Goal: Information Seeking & Learning: Compare options

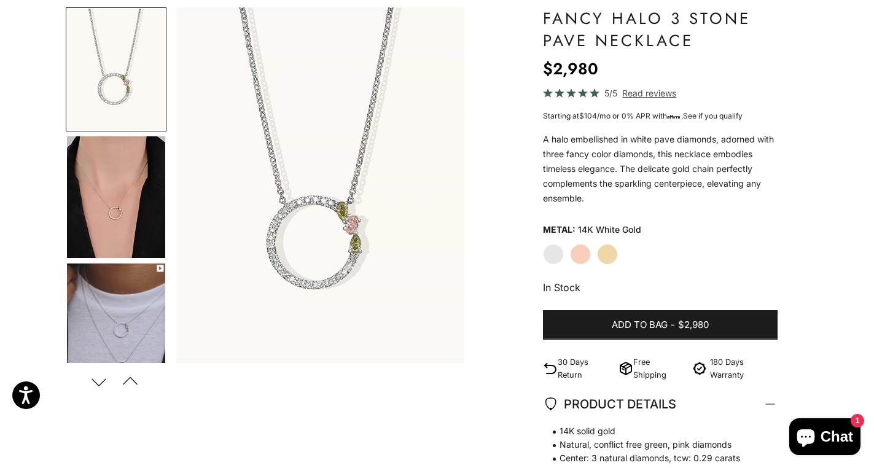
scroll to position [115, 0]
click at [136, 271] on img "Go to item 5" at bounding box center [116, 324] width 98 height 122
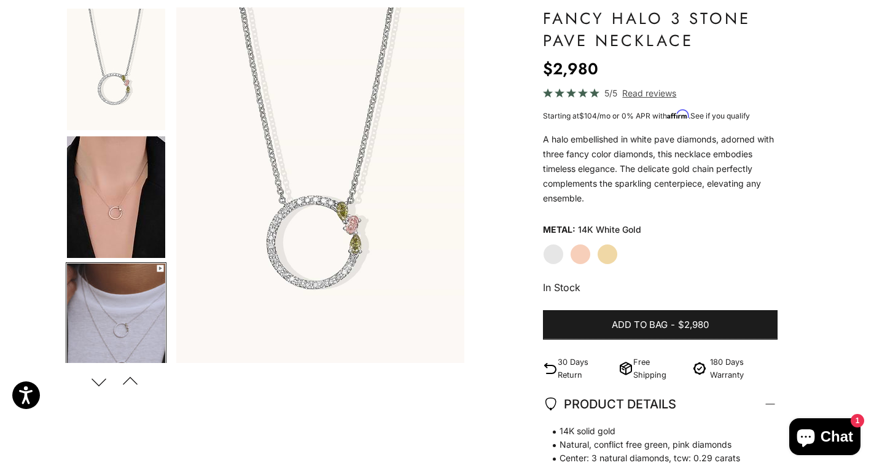
scroll to position [0, 605]
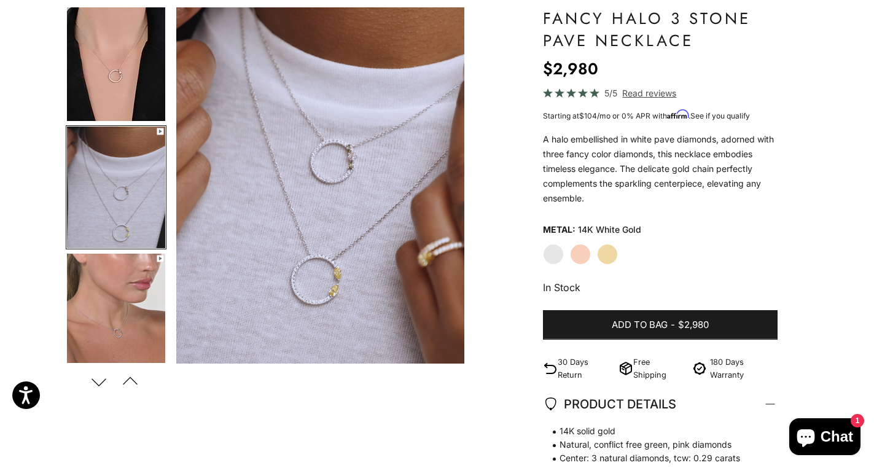
click at [128, 316] on img "Go to item 6" at bounding box center [116, 315] width 98 height 122
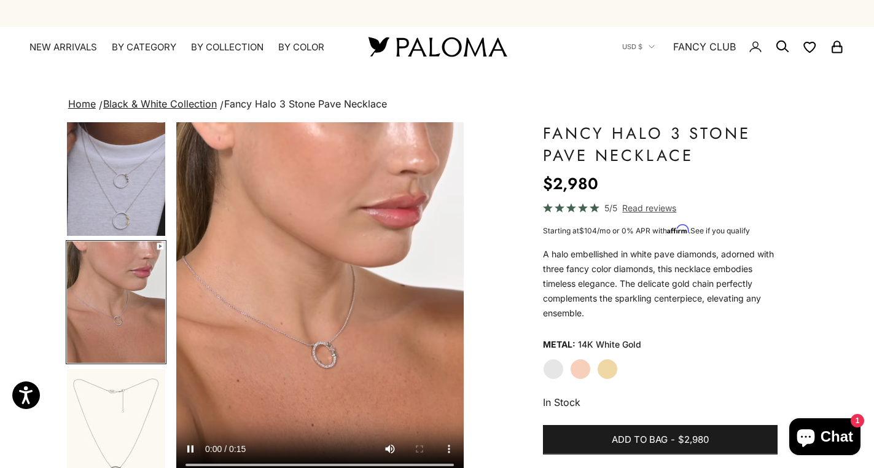
scroll to position [0, 0]
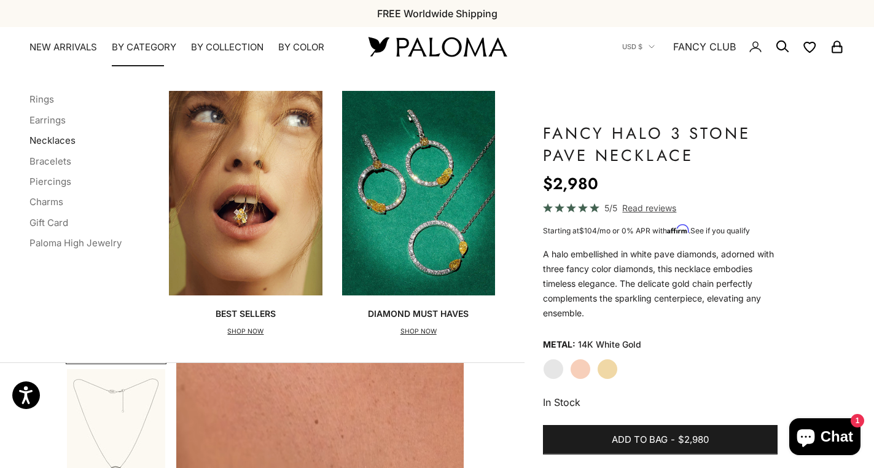
click at [61, 139] on link "Necklaces" at bounding box center [52, 140] width 46 height 12
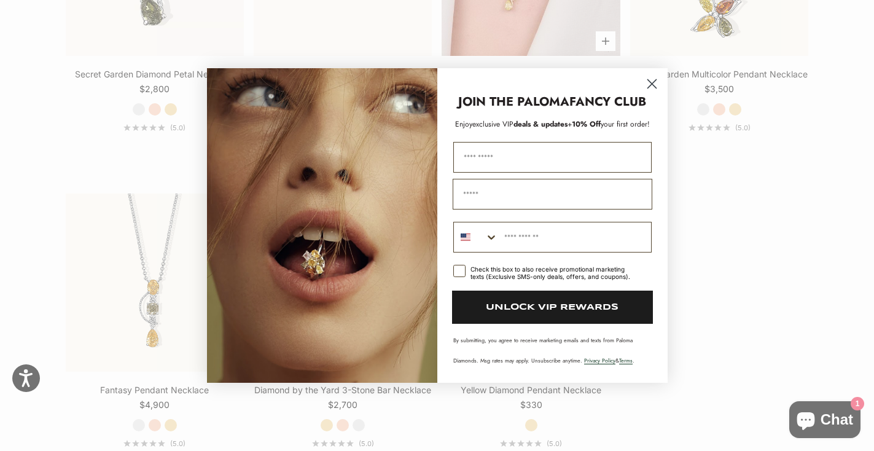
scroll to position [1444, 0]
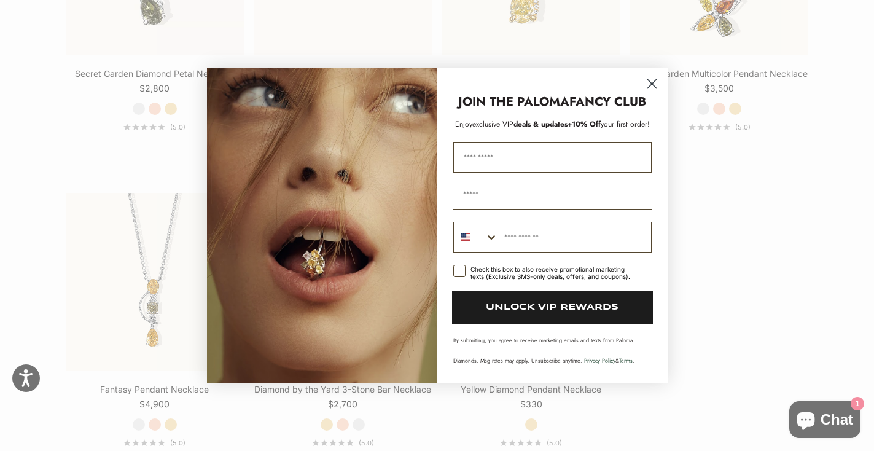
click at [655, 78] on circle "Close dialog" at bounding box center [651, 84] width 20 height 20
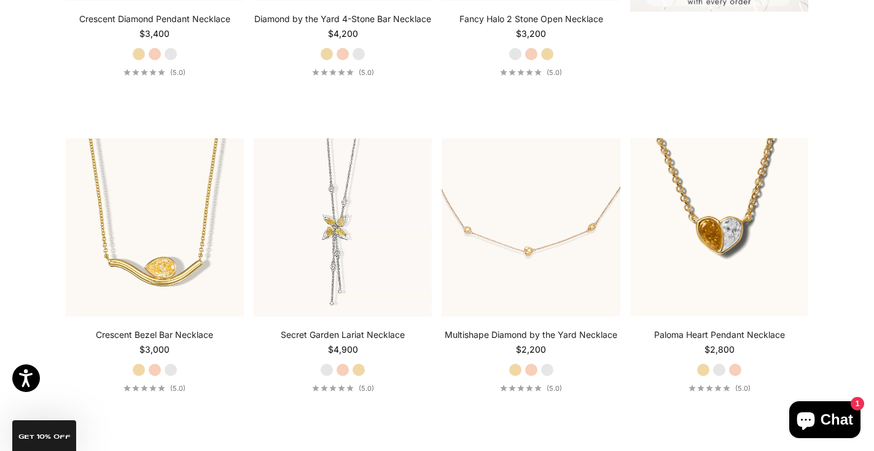
scroll to position [95, 0]
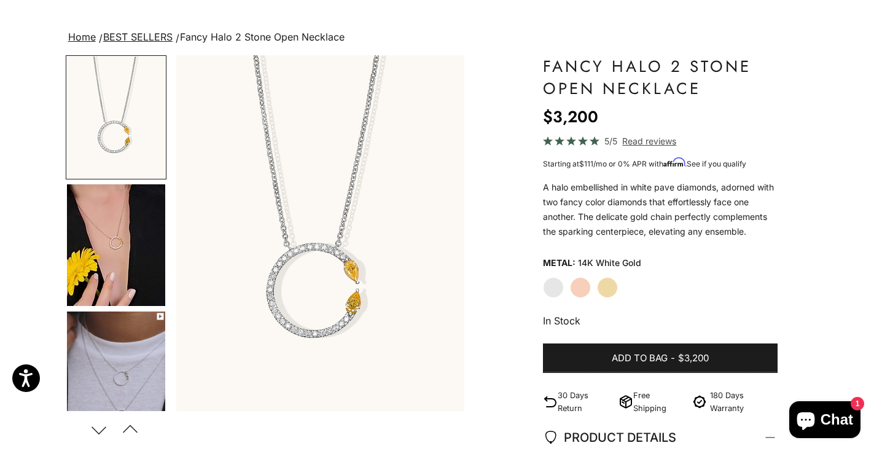
scroll to position [68, 0]
click at [115, 251] on img "Go to item 4" at bounding box center [116, 245] width 98 height 122
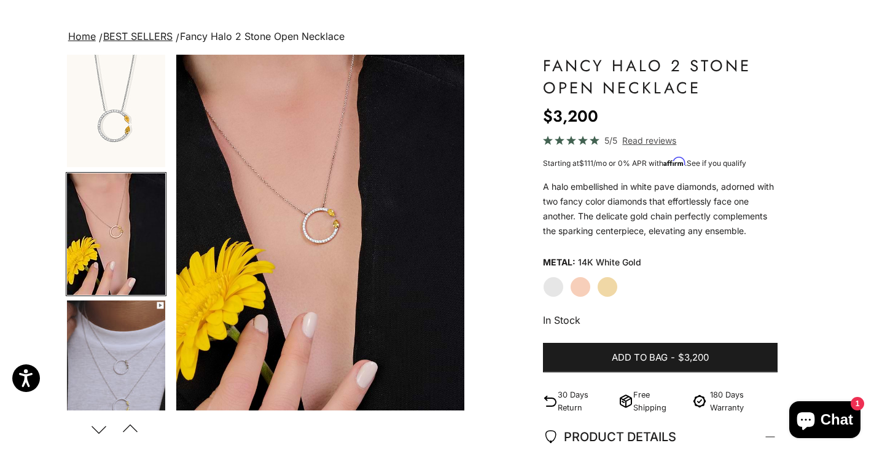
click at [123, 325] on img "Go to item 5" at bounding box center [116, 361] width 98 height 122
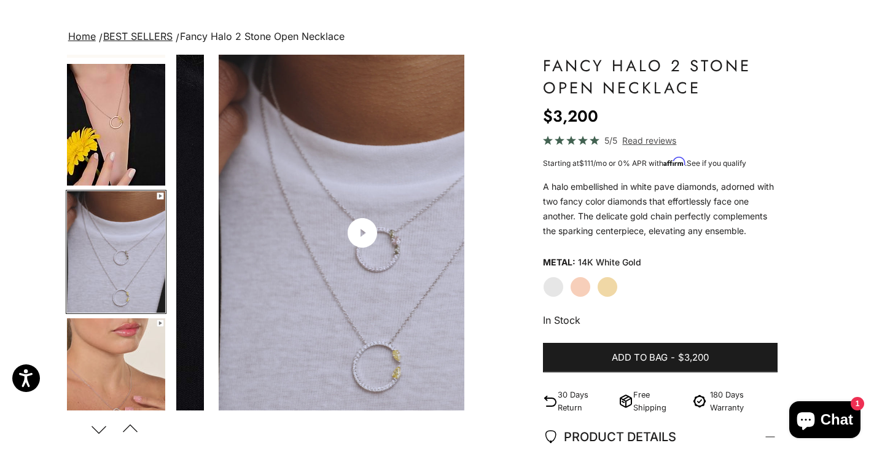
scroll to position [138, 0]
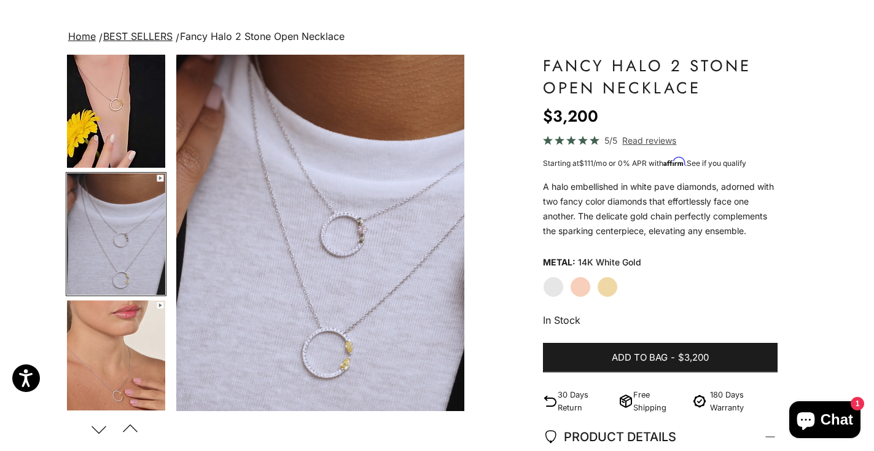
click at [123, 325] on img "Go to item 6" at bounding box center [116, 361] width 98 height 122
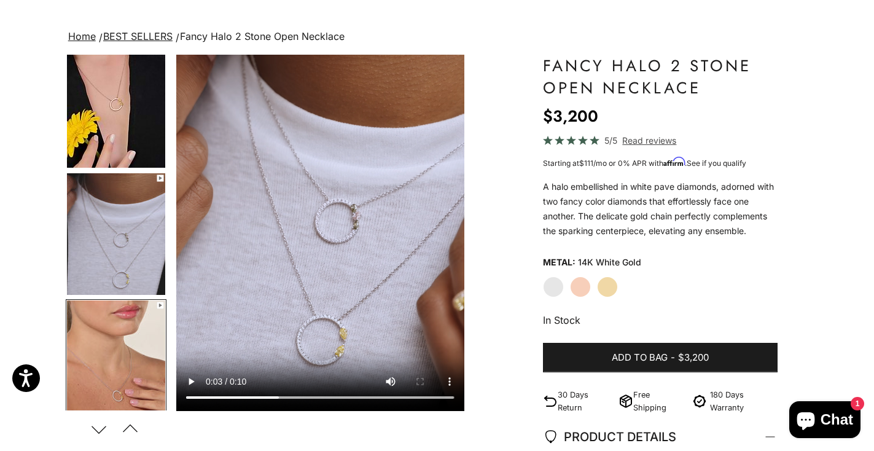
scroll to position [265, 0]
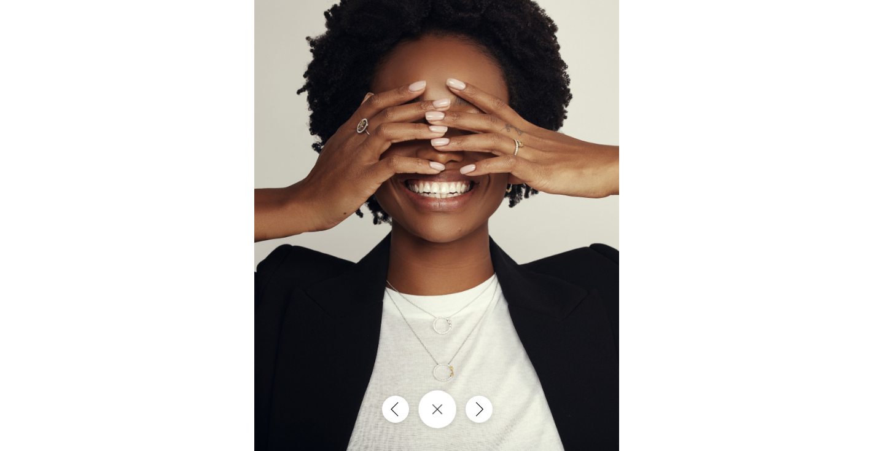
click at [434, 414] on button "Close gallery" at bounding box center [437, 409] width 38 height 38
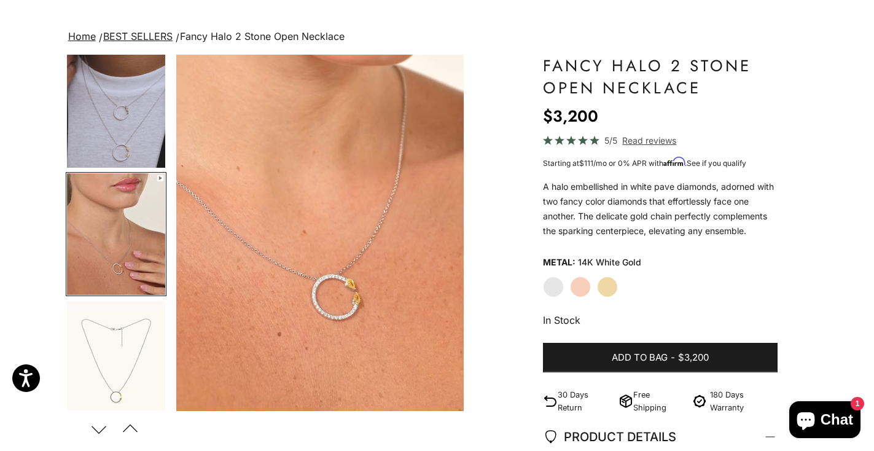
click at [117, 330] on img "Go to item 7" at bounding box center [116, 362] width 98 height 122
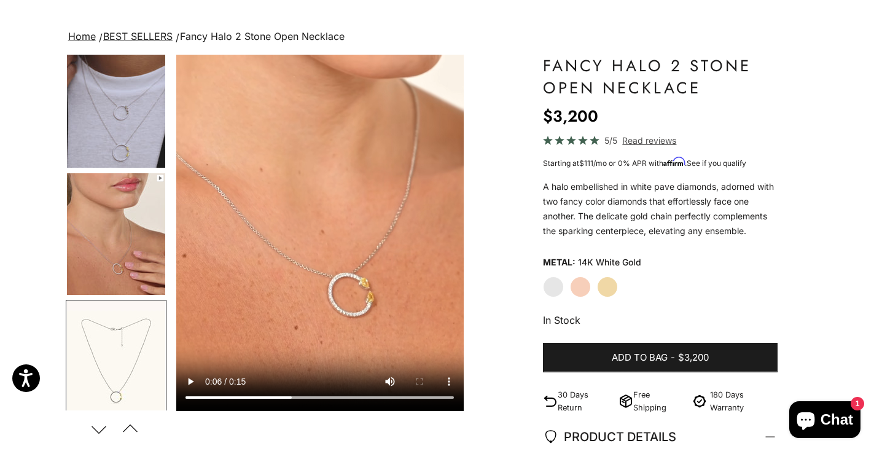
scroll to position [392, 0]
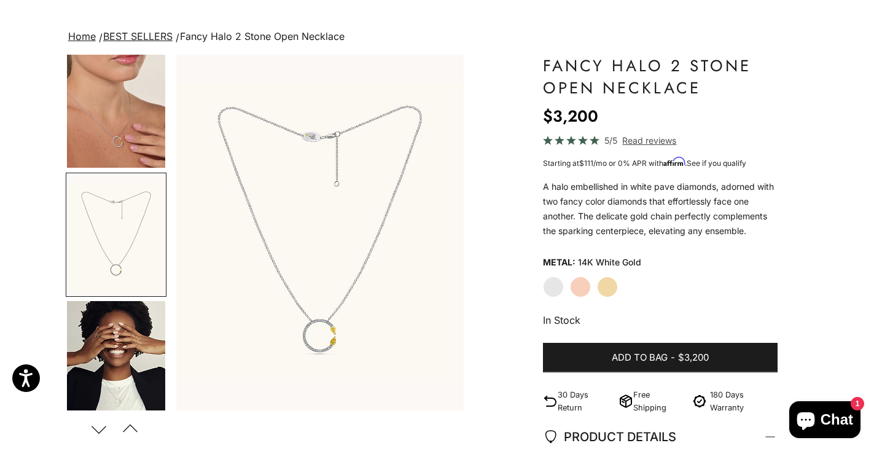
click at [120, 343] on img "Go to item 8" at bounding box center [116, 362] width 98 height 122
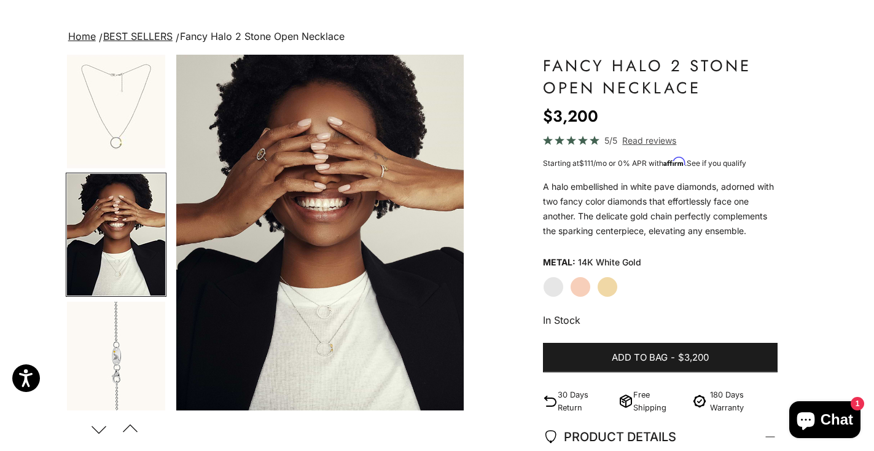
click at [120, 343] on img "Go to item 9" at bounding box center [116, 361] width 98 height 121
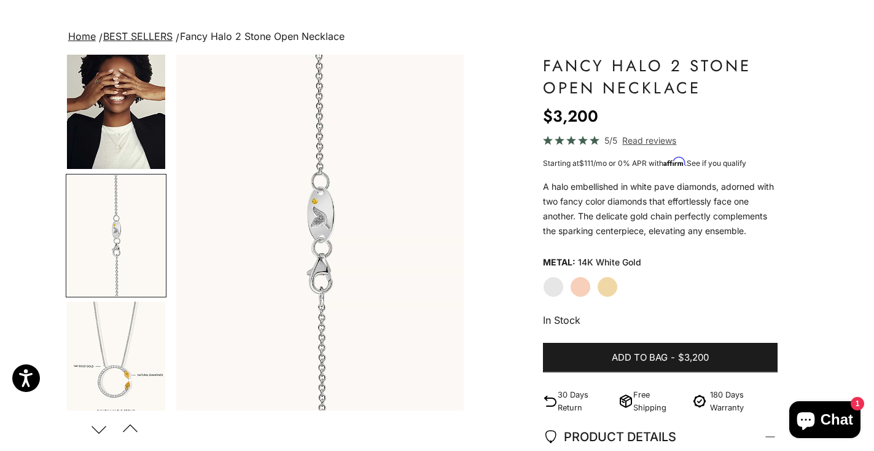
click at [120, 343] on img "Go to item 12" at bounding box center [116, 362] width 98 height 122
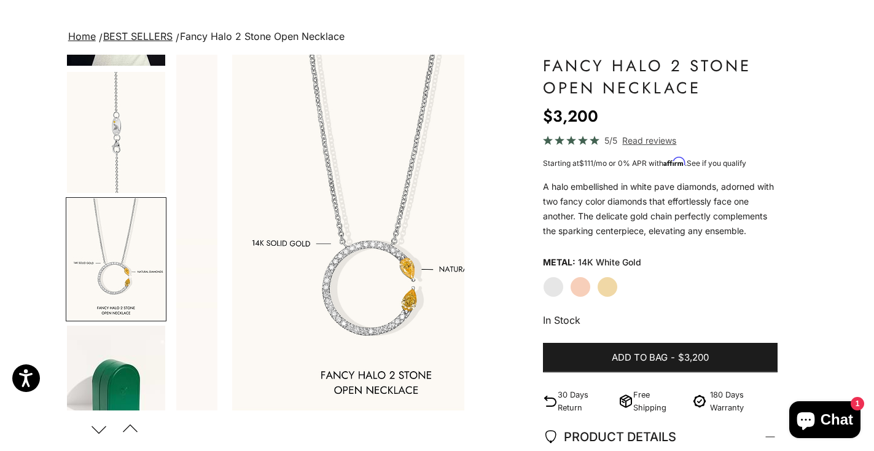
scroll to position [772, 0]
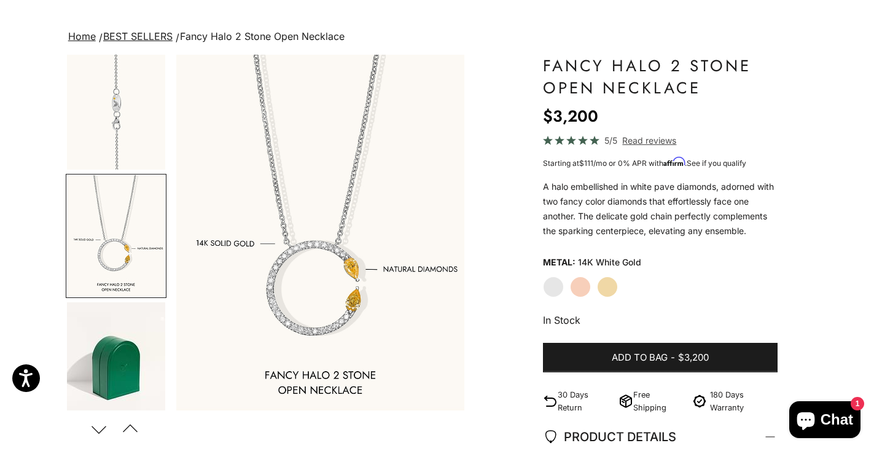
click at [120, 345] on img "Go to item 15" at bounding box center [116, 362] width 98 height 121
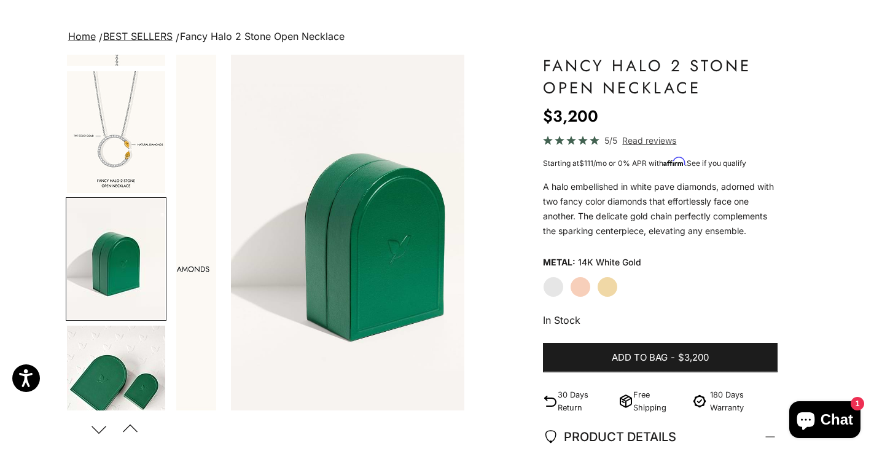
scroll to position [899, 0]
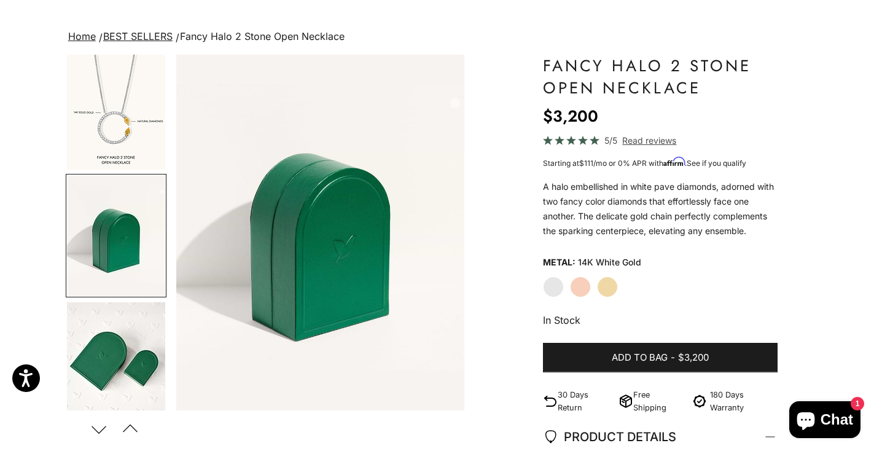
click at [120, 346] on img "Go to item 16" at bounding box center [116, 363] width 98 height 122
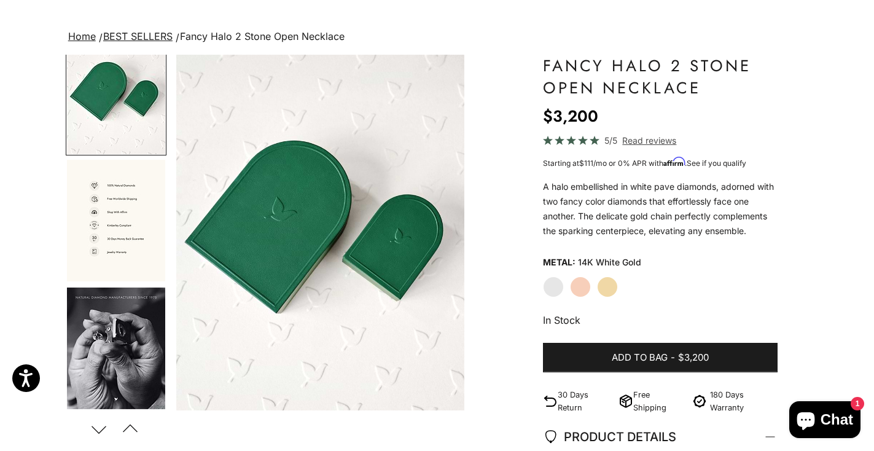
scroll to position [1168, 0]
click at [85, 336] on img "Go to item 18" at bounding box center [116, 349] width 98 height 122
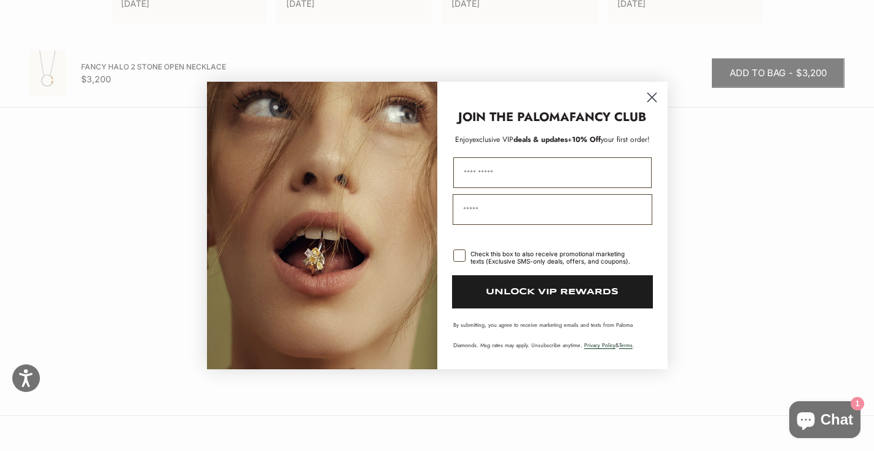
scroll to position [1133, 0]
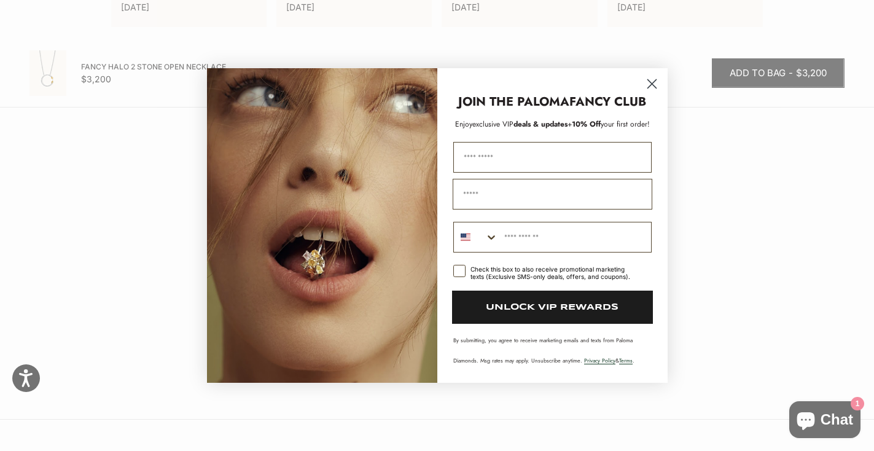
click at [652, 91] on circle "Close dialog" at bounding box center [651, 84] width 20 height 20
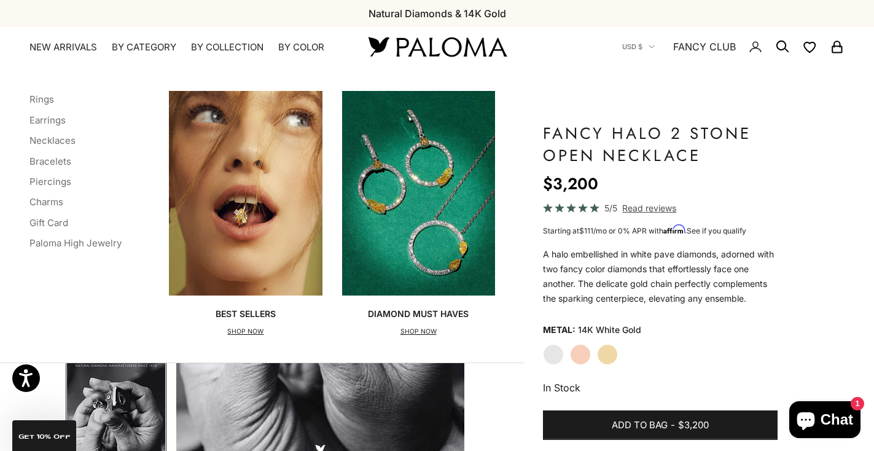
scroll to position [0, 0]
click at [52, 122] on link "Earrings" at bounding box center [47, 120] width 36 height 12
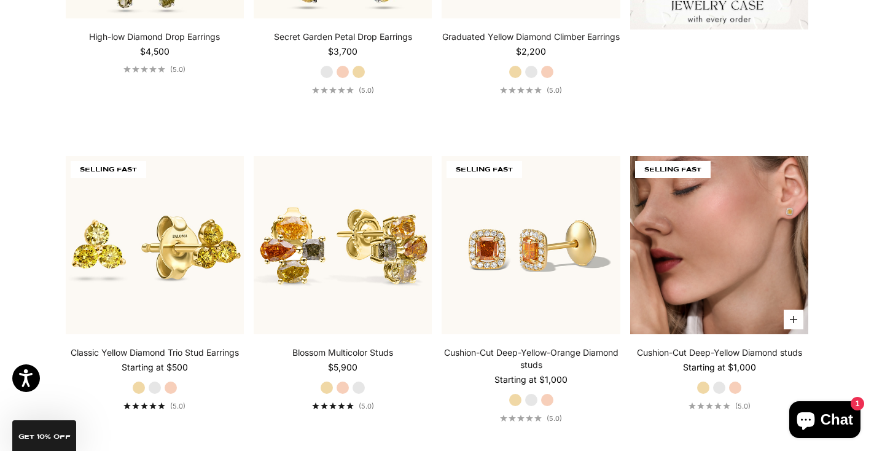
scroll to position [534, 0]
click at [648, 300] on img at bounding box center [719, 244] width 178 height 178
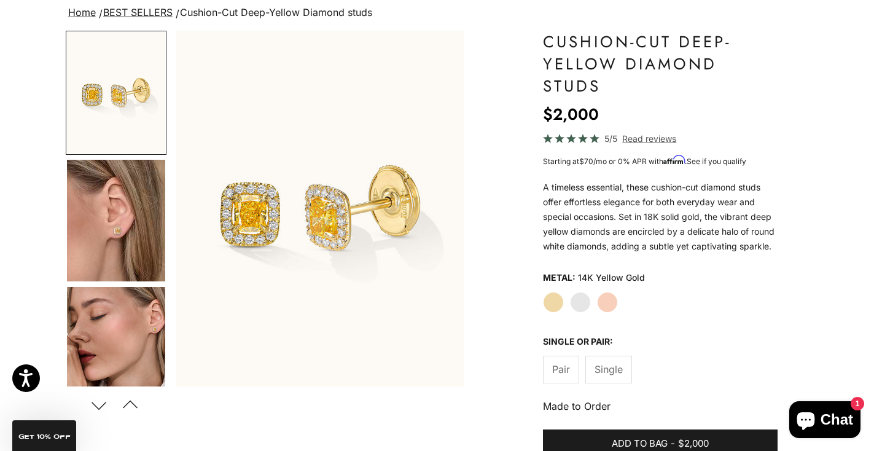
scroll to position [105, 0]
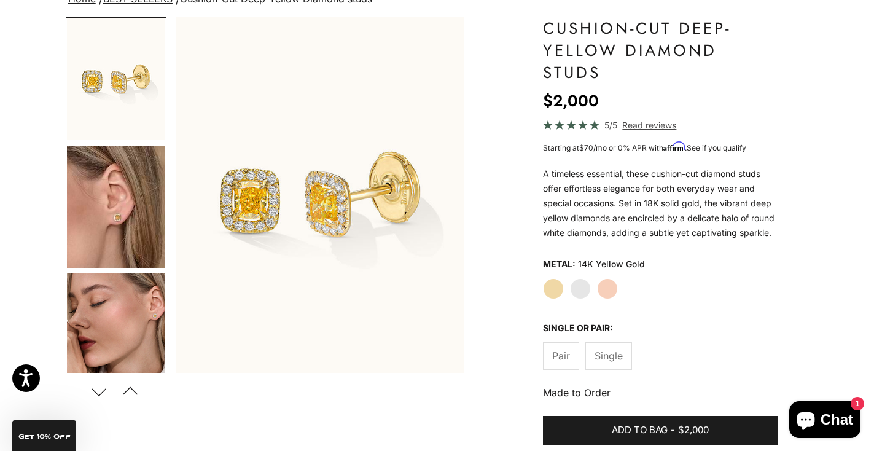
click at [121, 306] on img "Go to item 5" at bounding box center [116, 334] width 98 height 122
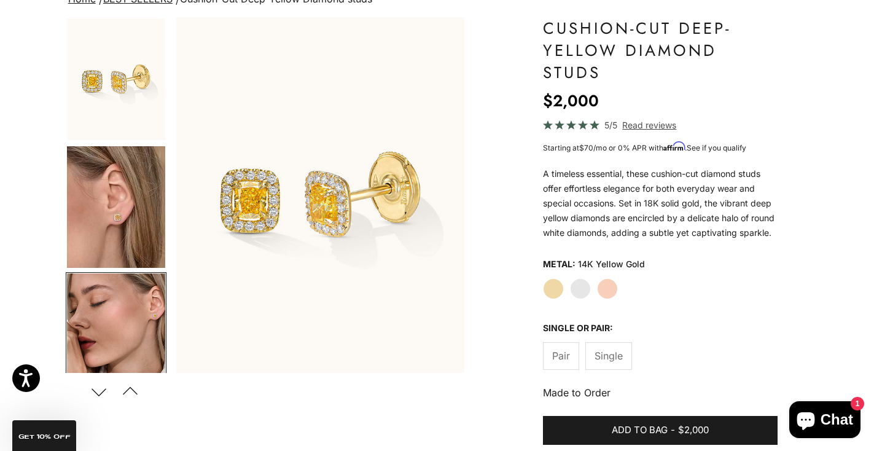
scroll to position [0, 605]
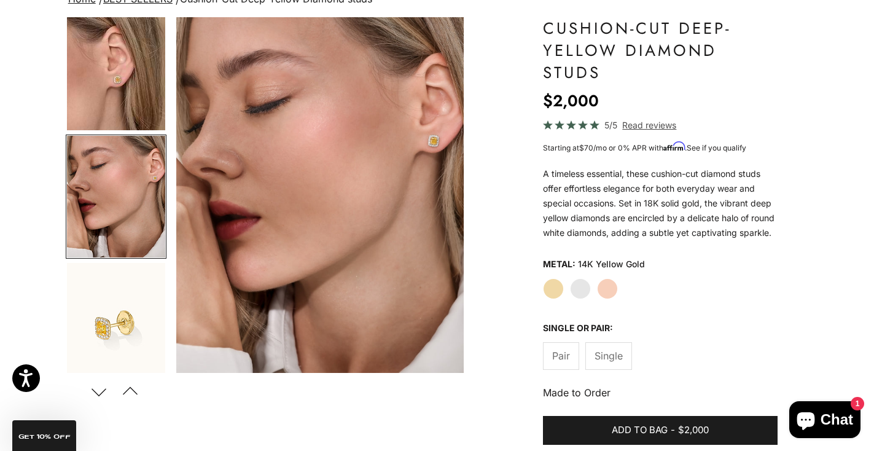
click at [103, 122] on img "Go to item 4" at bounding box center [116, 70] width 98 height 122
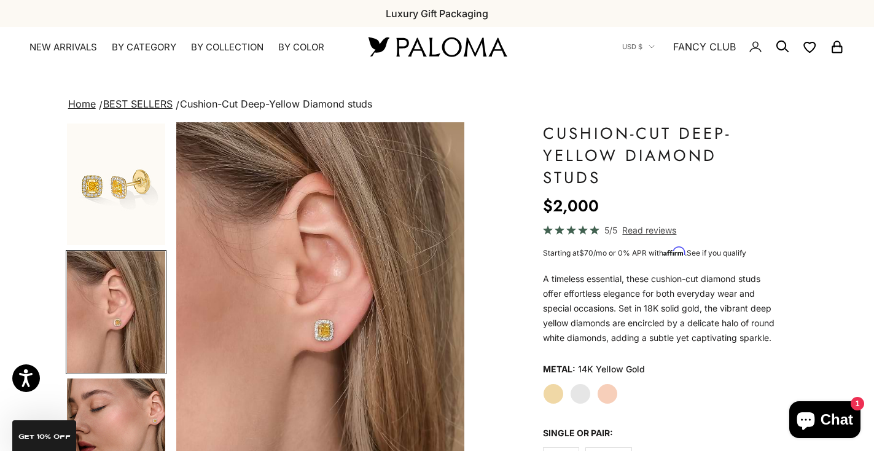
scroll to position [0, 0]
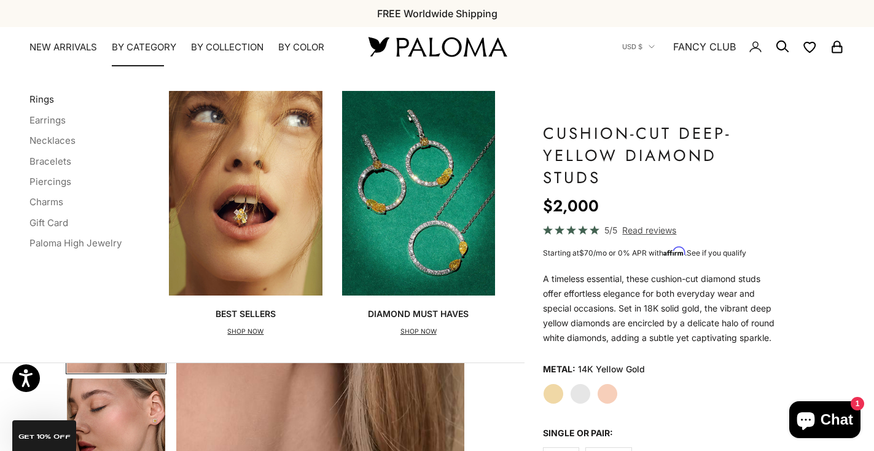
click at [42, 104] on link "Rings" at bounding box center [41, 99] width 25 height 12
click at [50, 95] on link "Rings" at bounding box center [41, 99] width 25 height 12
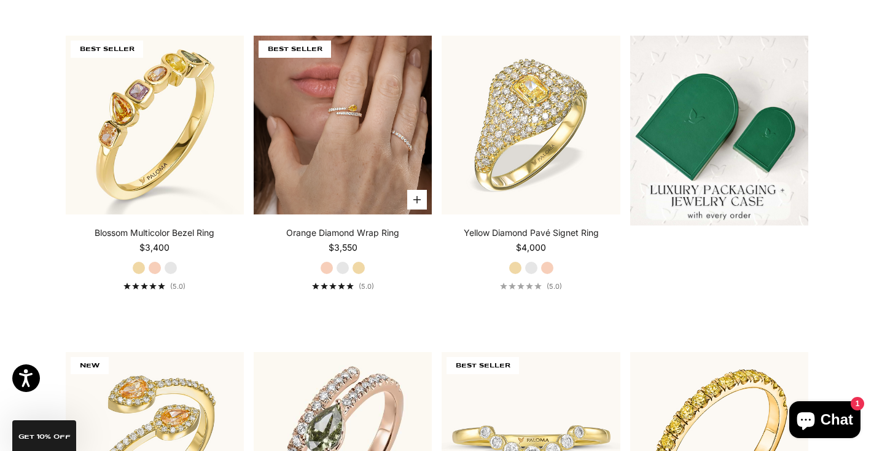
scroll to position [336, 0]
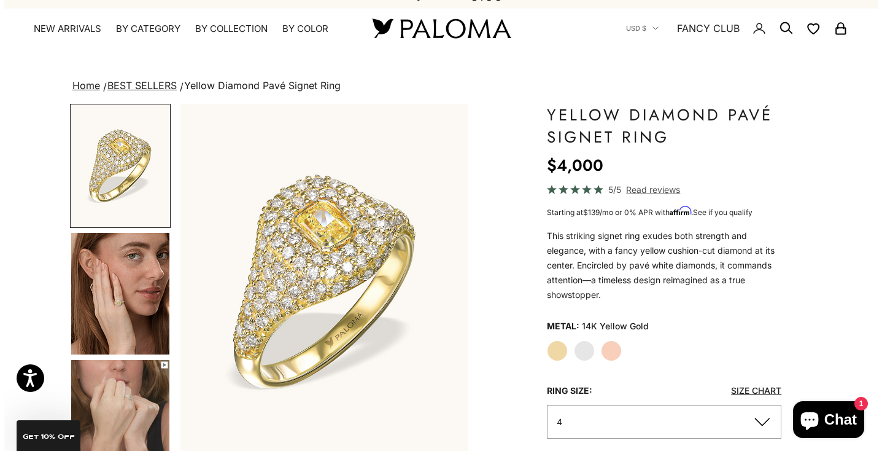
scroll to position [54, 0]
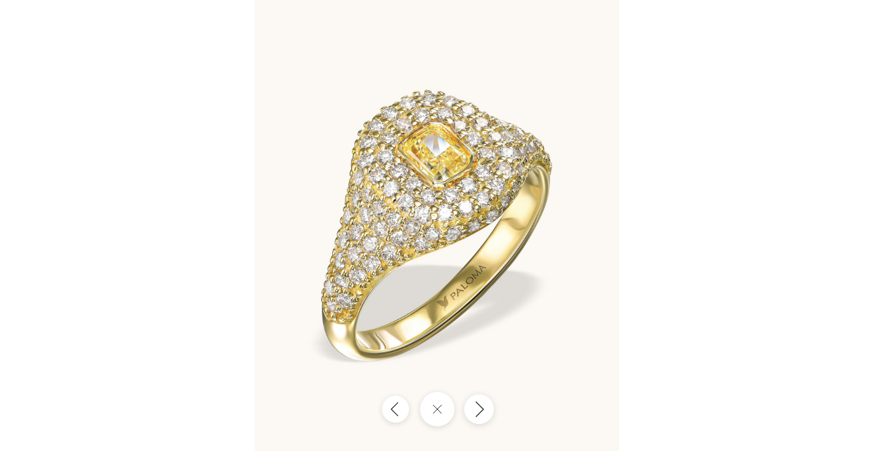
click at [481, 404] on icon "Next" at bounding box center [478, 408] width 15 height 17
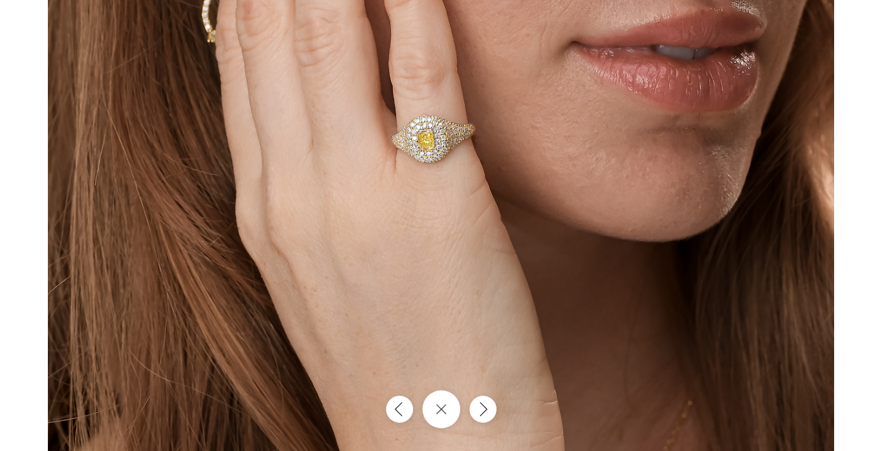
click at [437, 408] on icon "Close gallery" at bounding box center [441, 408] width 11 height 11
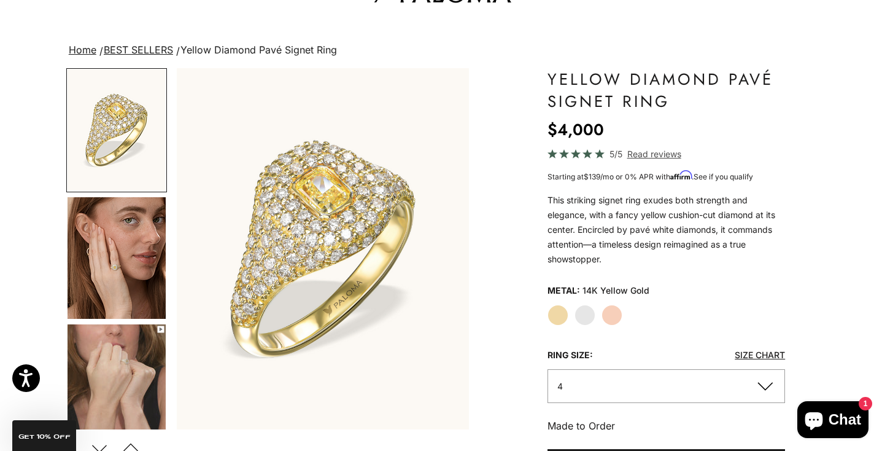
click at [114, 363] on img "Go to item 5" at bounding box center [117, 385] width 98 height 122
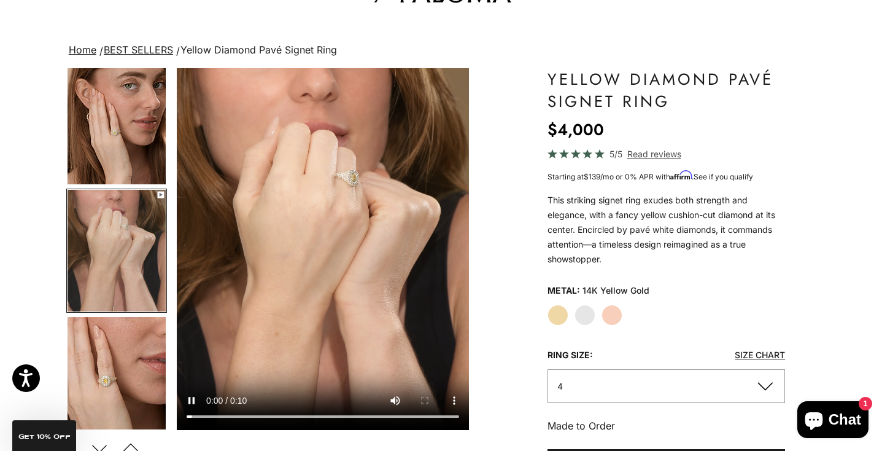
scroll to position [48, 0]
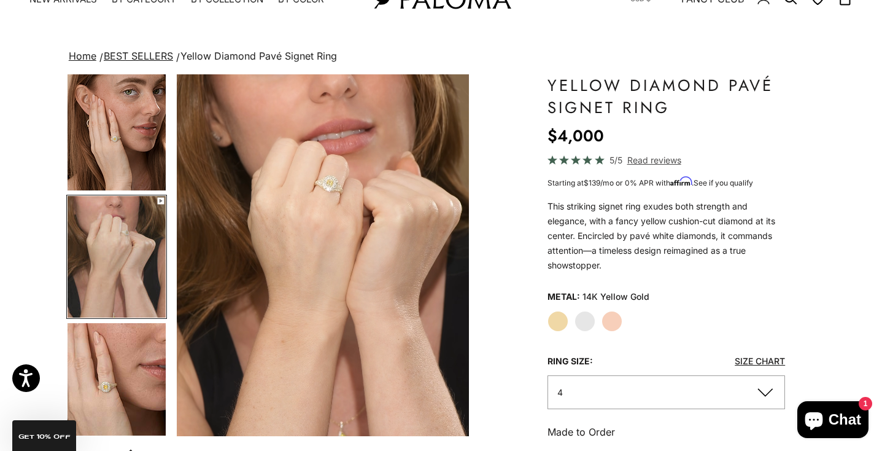
click at [129, 376] on img "Go to item 6" at bounding box center [117, 384] width 98 height 122
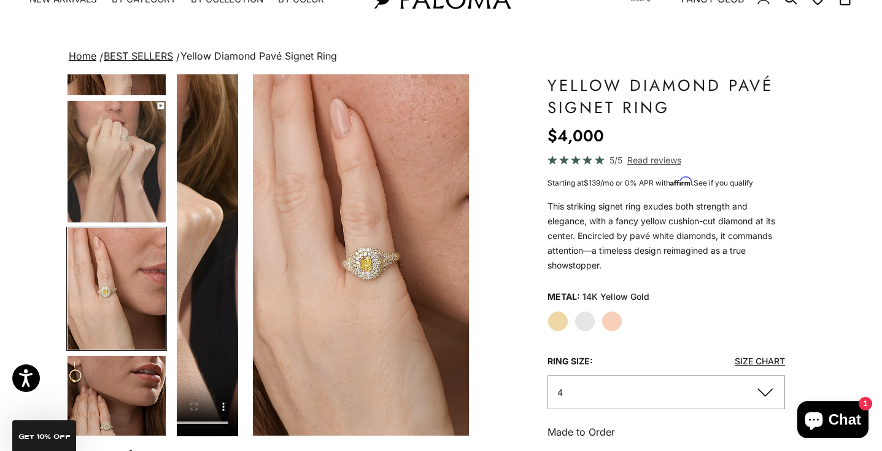
scroll to position [262, 0]
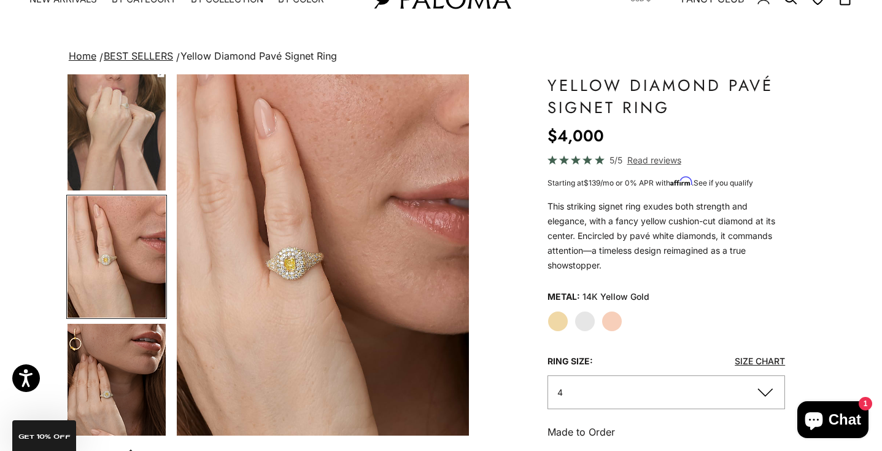
click at [129, 376] on img "Go to item 7" at bounding box center [117, 385] width 98 height 122
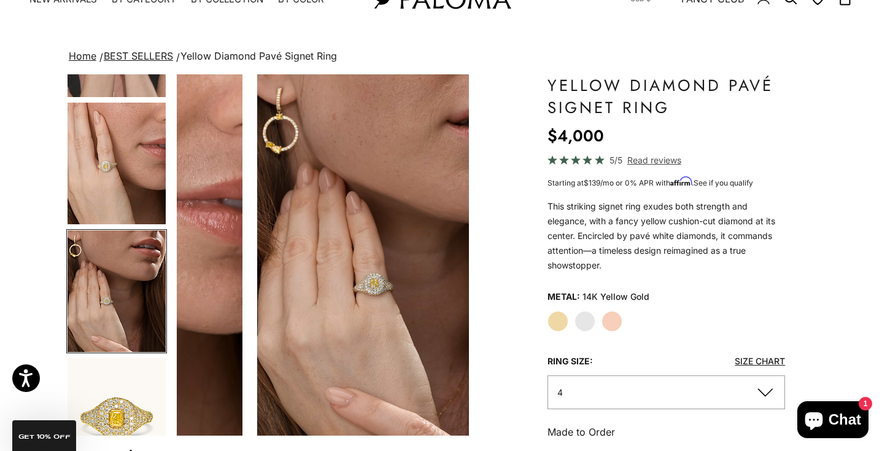
scroll to position [388, 0]
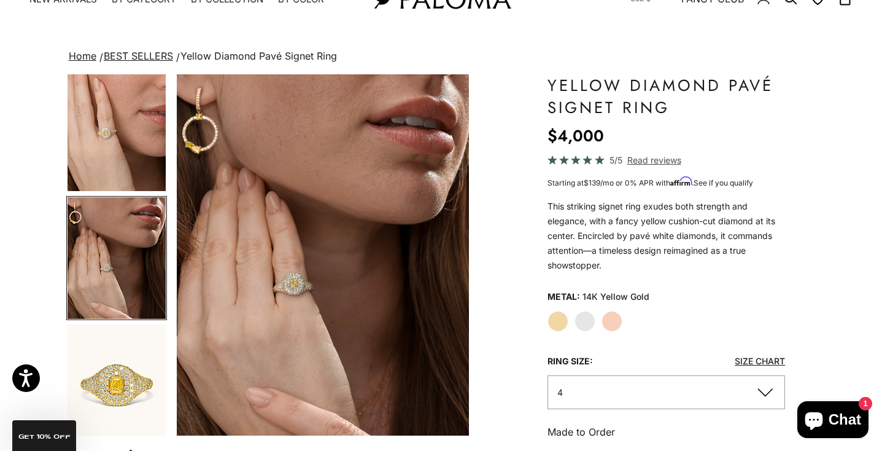
click at [129, 376] on img "Go to item 8" at bounding box center [117, 385] width 98 height 122
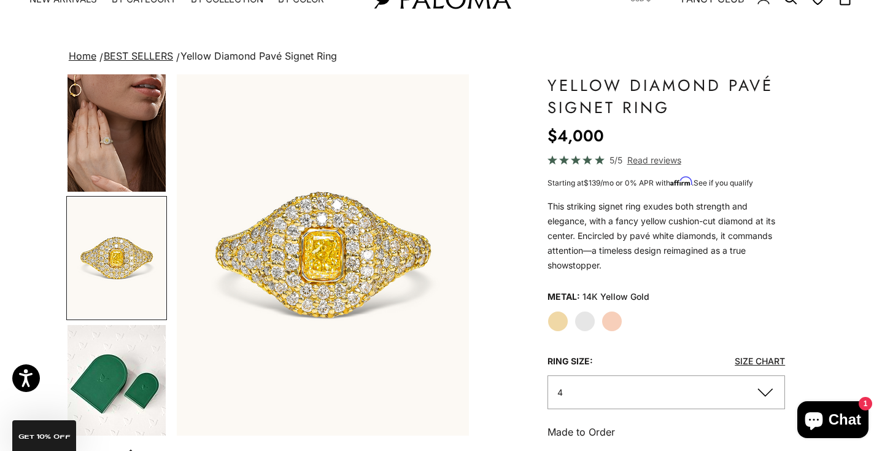
click at [129, 376] on img "Go to item 11" at bounding box center [117, 386] width 98 height 122
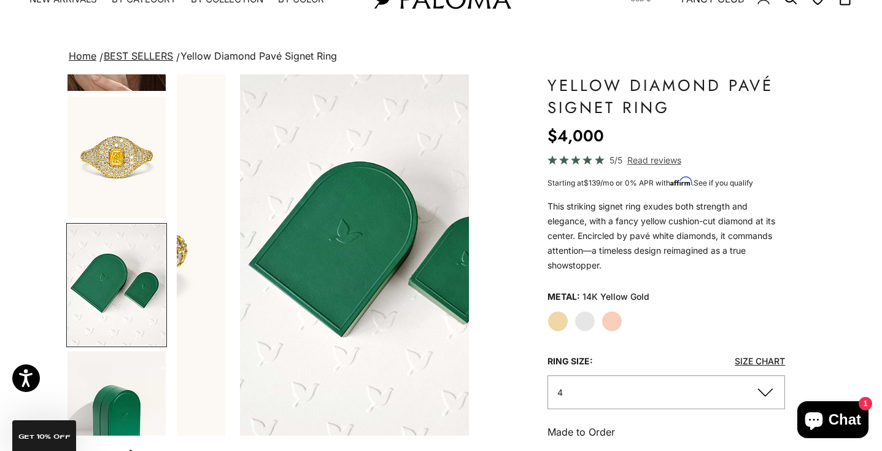
scroll to position [642, 0]
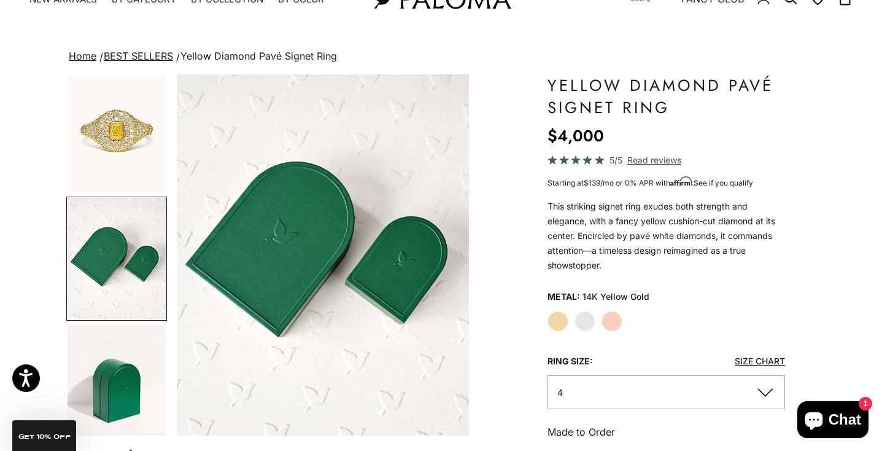
click at [129, 376] on img "Go to item 12" at bounding box center [117, 385] width 98 height 121
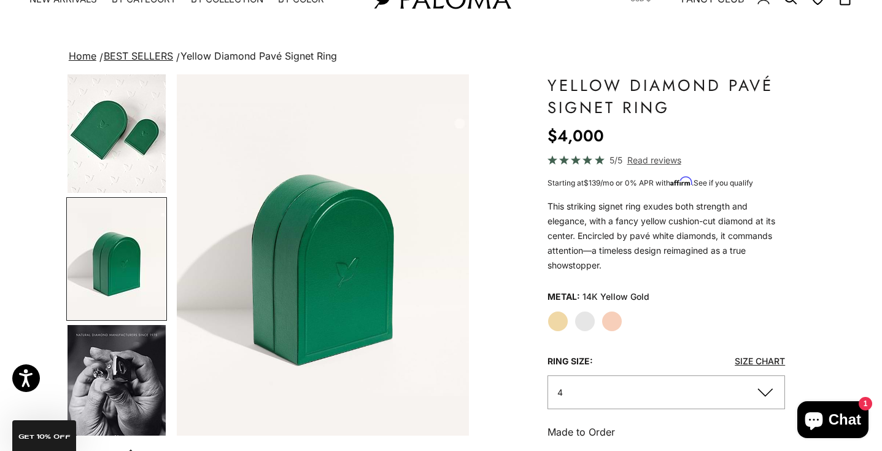
click at [129, 376] on img "Go to item 13" at bounding box center [117, 386] width 98 height 122
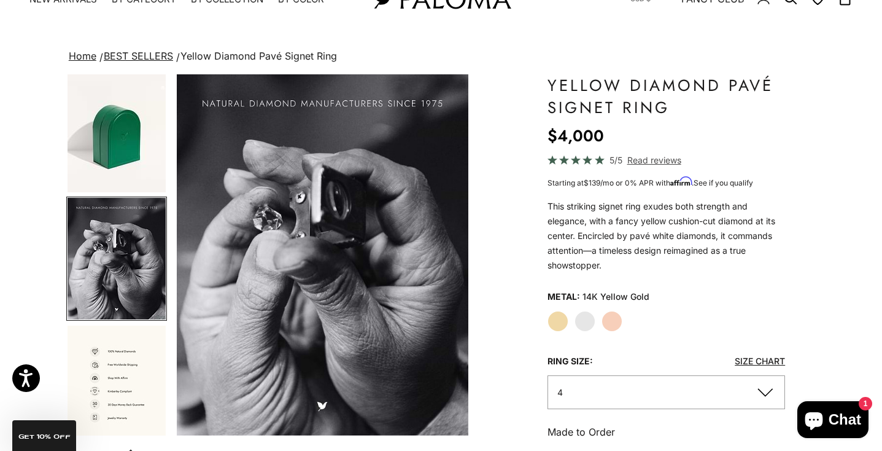
click at [129, 376] on img "Go to item 14" at bounding box center [117, 386] width 98 height 122
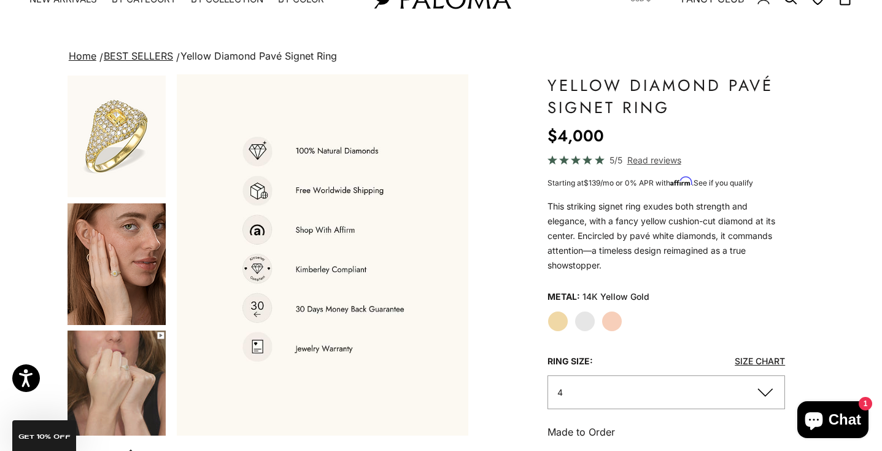
scroll to position [0, 0]
click at [96, 135] on img "Go to item 1" at bounding box center [117, 137] width 98 height 122
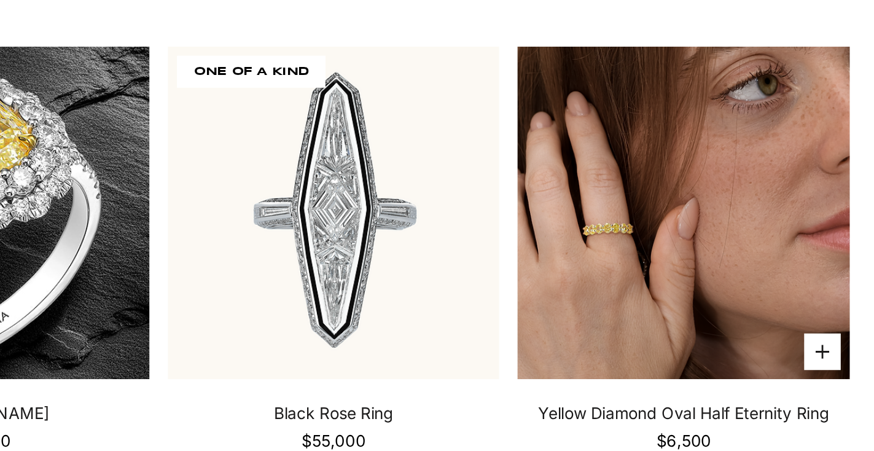
scroll to position [5303, 0]
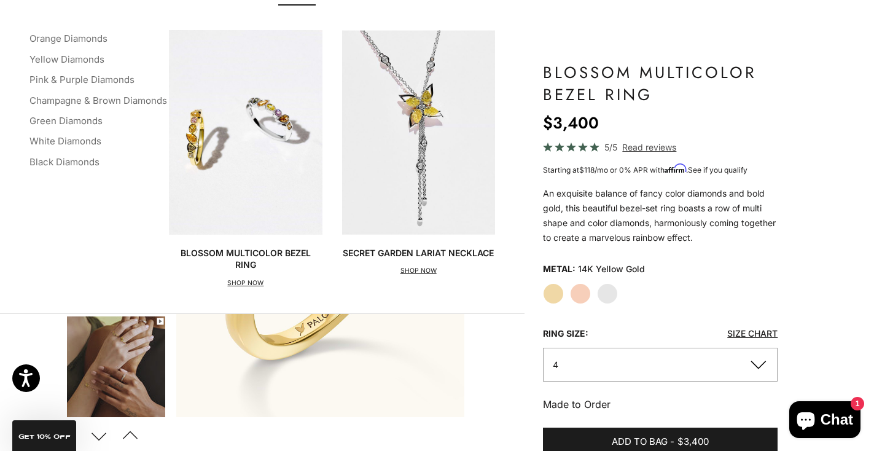
scroll to position [64, 0]
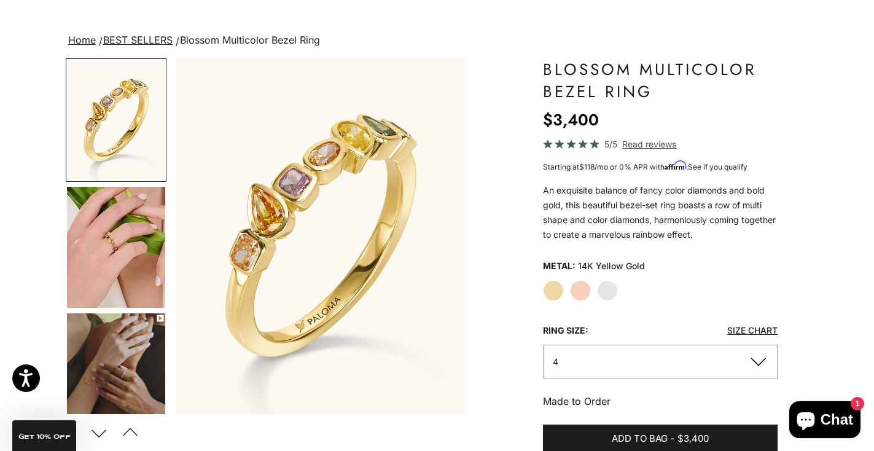
click at [151, 278] on img "Go to item 5" at bounding box center [116, 247] width 98 height 121
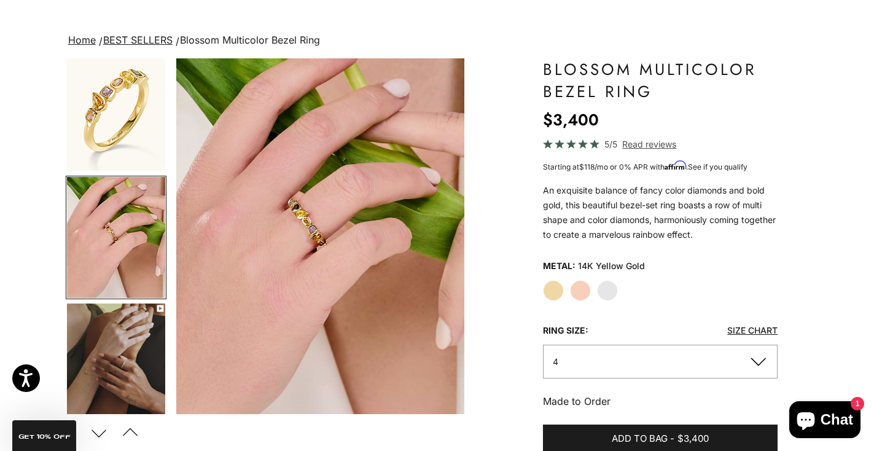
click at [138, 322] on img "Go to item 6" at bounding box center [116, 364] width 98 height 122
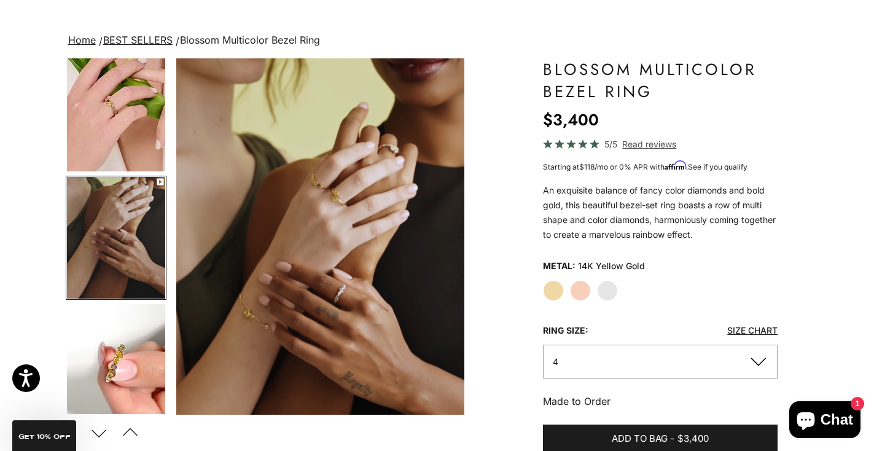
click at [133, 340] on img "Go to item 7" at bounding box center [116, 365] width 98 height 122
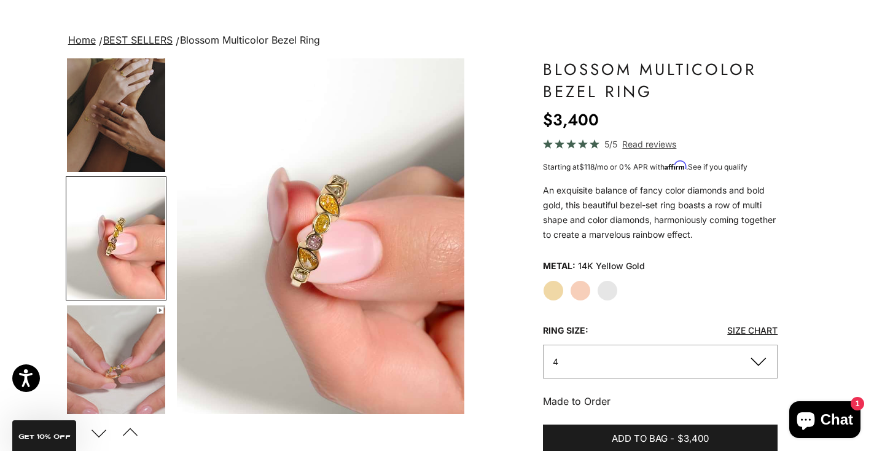
scroll to position [263, 0]
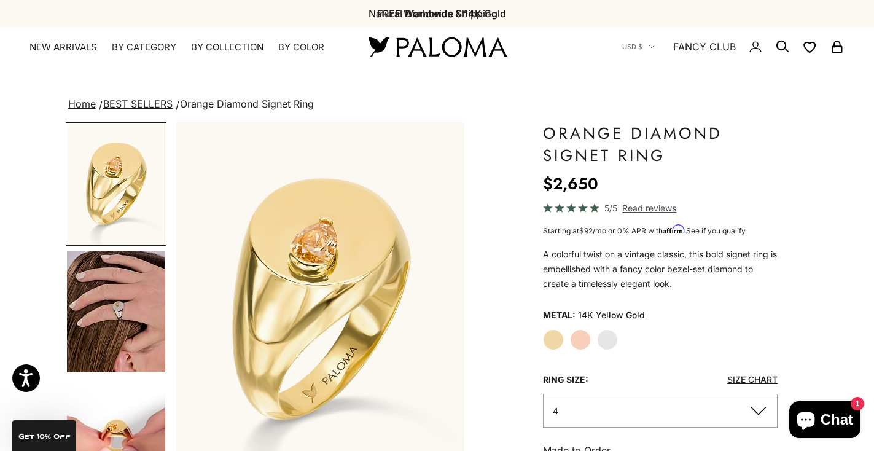
click at [134, 353] on img "Go to item 4" at bounding box center [116, 312] width 98 height 122
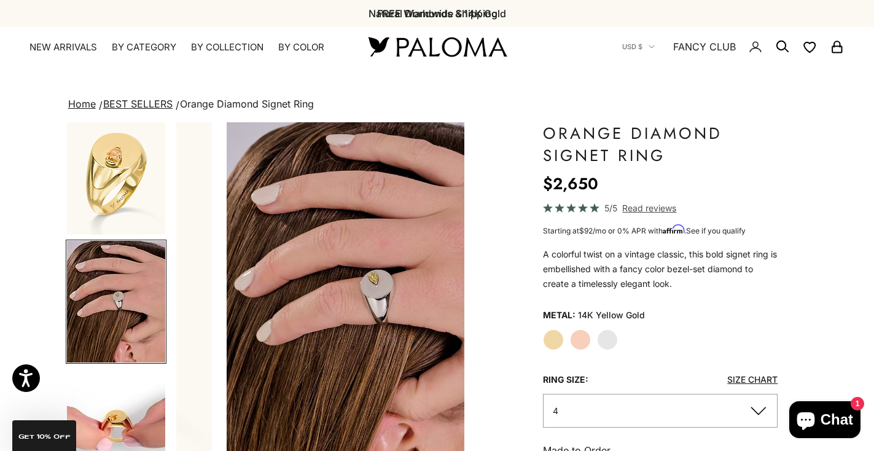
scroll to position [0, 303]
